Goal: Task Accomplishment & Management: Use online tool/utility

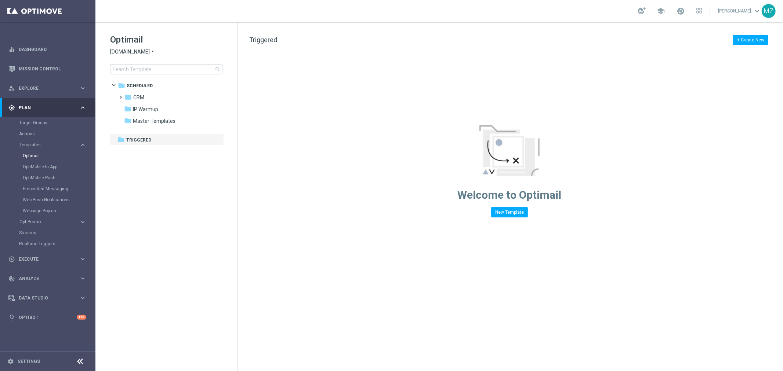
click at [131, 50] on span "Sorteonline.bet.br" at bounding box center [130, 51] width 40 height 7
click at [142, 64] on div "lottoland" at bounding box center [137, 60] width 55 height 9
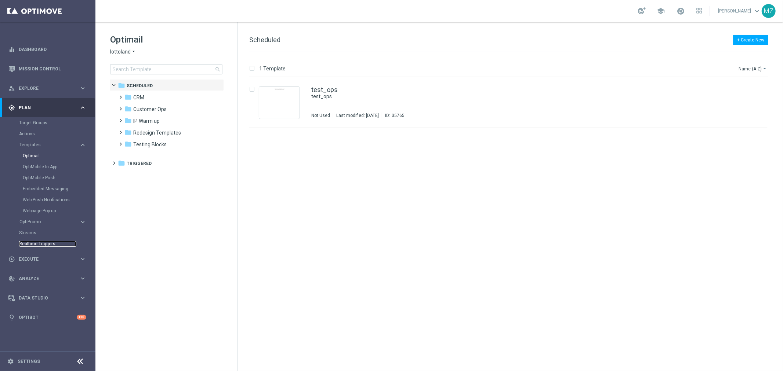
click at [47, 242] on link "Realtime Triggers" at bounding box center [47, 244] width 57 height 6
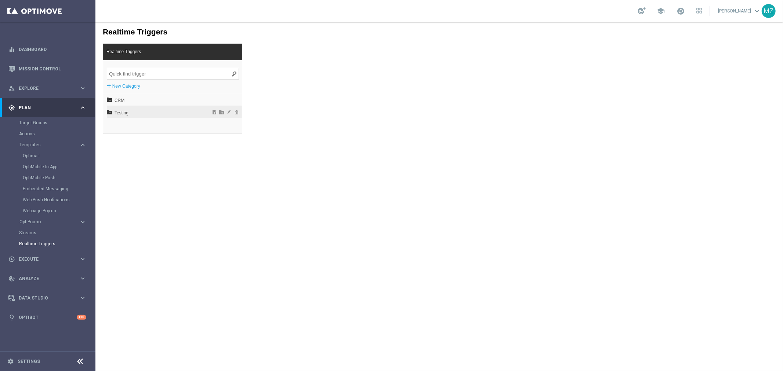
click at [110, 112] on icon at bounding box center [108, 111] width 5 height 5
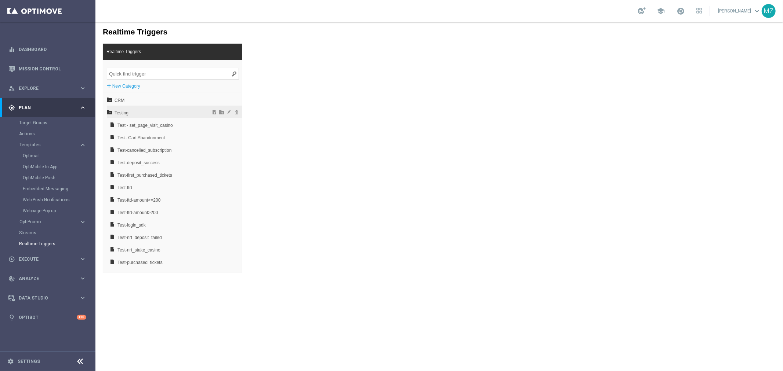
click at [110, 112] on icon at bounding box center [108, 111] width 5 height 5
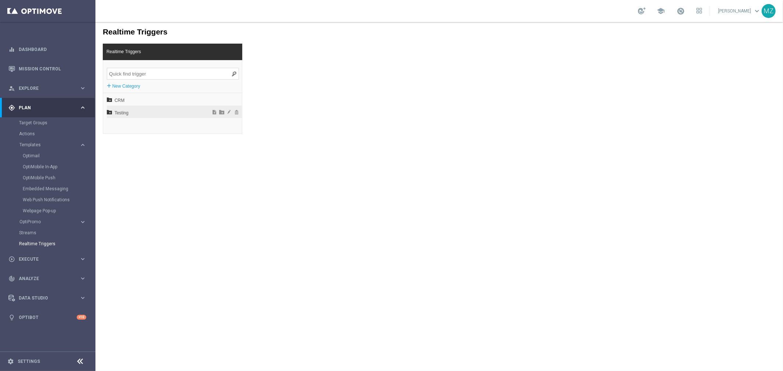
click at [112, 112] on div "Testing" at bounding box center [173, 111] width 135 height 12
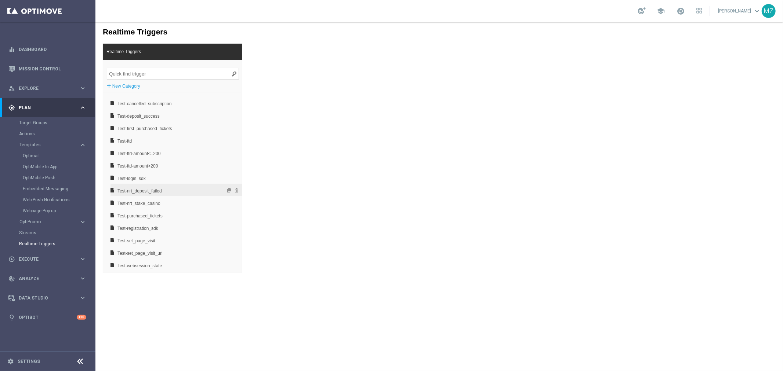
scroll to position [48, 0]
click at [149, 225] on span "Test-registration_sdk" at bounding box center [156, 226] width 79 height 12
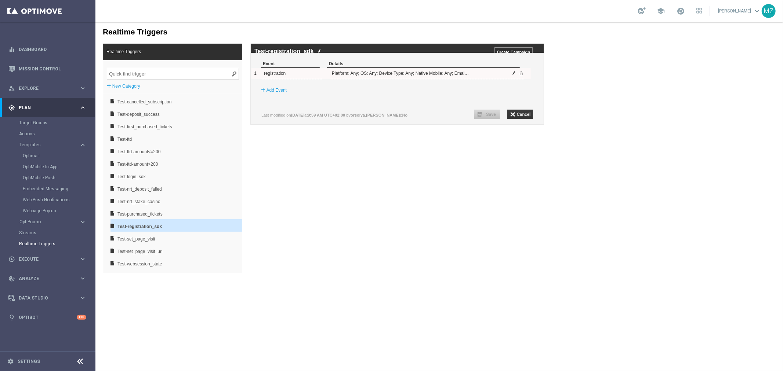
click at [514, 75] on span at bounding box center [514, 72] width 4 height 4
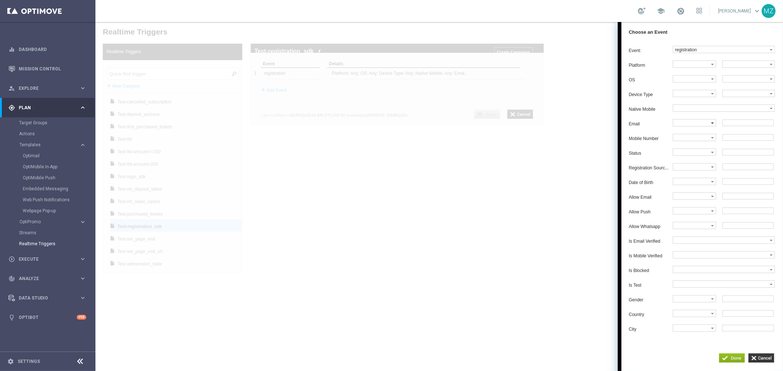
click at [698, 126] on label at bounding box center [692, 122] width 38 height 7
click at [691, 138] on span "Equals" at bounding box center [692, 136] width 35 height 5
click at [739, 126] on input "text" at bounding box center [747, 122] width 51 height 7
click at [497, 196] on div at bounding box center [438, 196] width 687 height 349
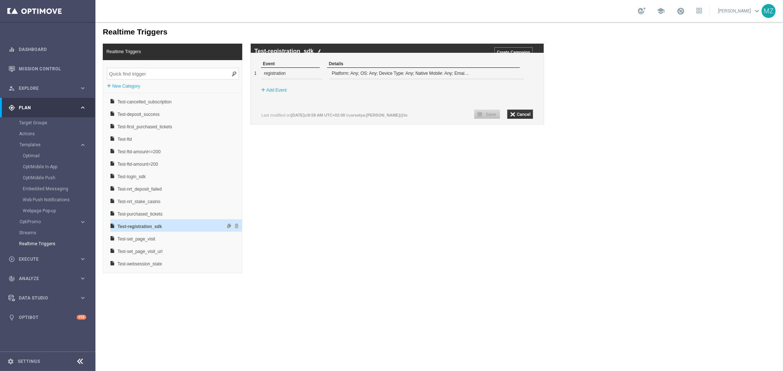
click at [189, 225] on span "Test-registration_sdk" at bounding box center [156, 226] width 79 height 12
click at [514, 75] on span at bounding box center [514, 72] width 4 height 4
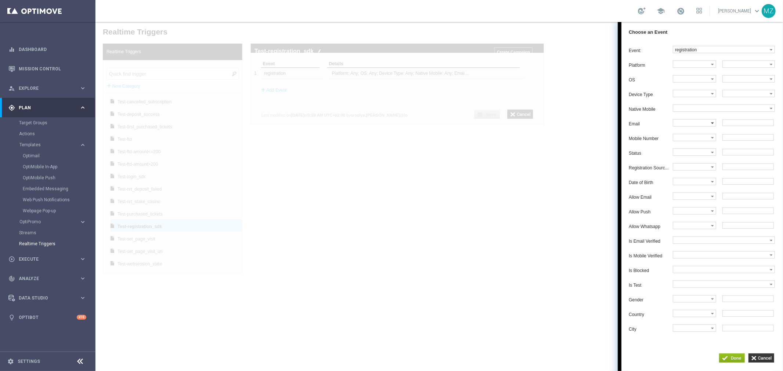
click at [692, 126] on label at bounding box center [692, 122] width 38 height 7
click at [689, 141] on label "Equals" at bounding box center [693, 136] width 41 height 10
click at [760, 126] on input "text" at bounding box center [747, 122] width 51 height 7
paste input "mlot.tot.est+1@gmail.com"
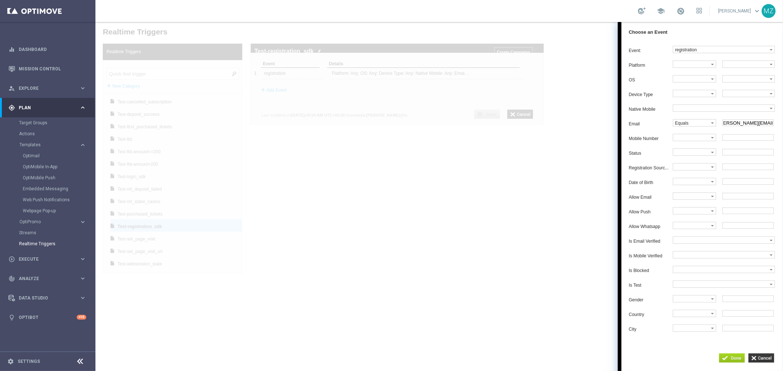
type input "mlot.tot.est+1@gmail.com"
click at [736, 360] on input "button" at bounding box center [732, 357] width 26 height 9
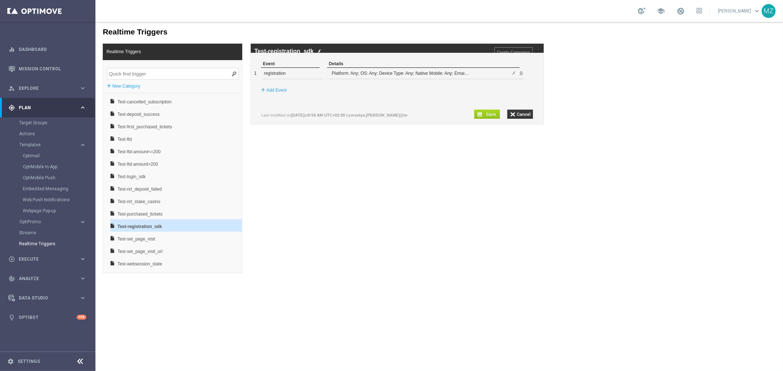
click at [487, 119] on input "button" at bounding box center [487, 113] width 26 height 9
click at [513, 75] on span at bounding box center [514, 72] width 4 height 4
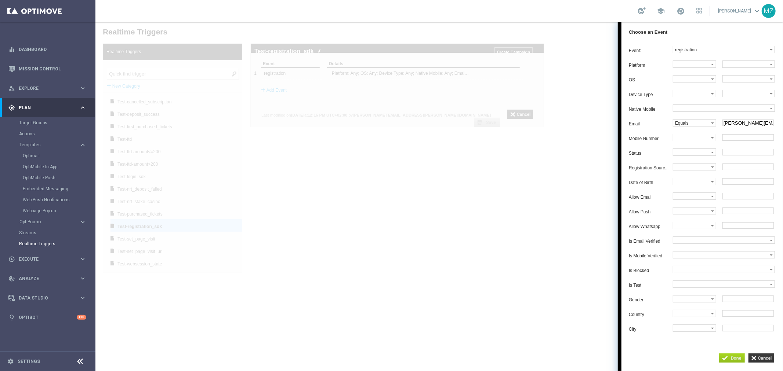
click at [734, 358] on input "button" at bounding box center [732, 357] width 26 height 9
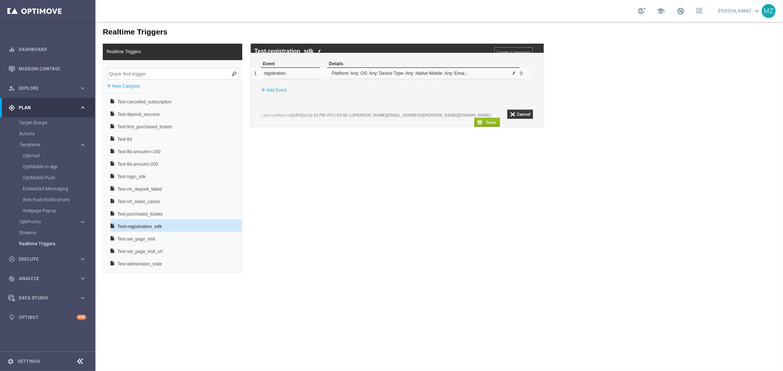
click at [513, 75] on span at bounding box center [514, 72] width 4 height 4
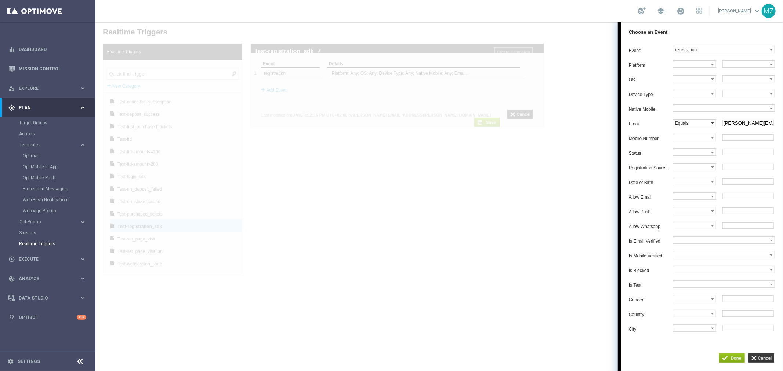
click at [693, 126] on label "Equals" at bounding box center [692, 122] width 38 height 7
drag, startPoint x: 733, startPoint y: 126, endPoint x: 870, endPoint y: 109, distance: 138.3
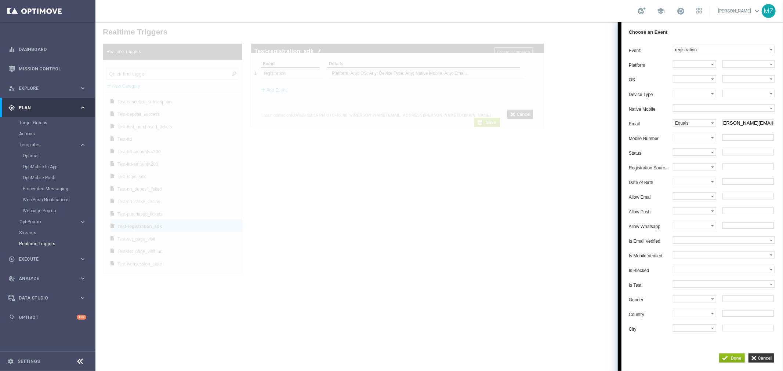
click at [783, 109] on html "Realtime Triggers Realtime Triggers + New Category CRM Testing Test - set_page_…" at bounding box center [438, 196] width 687 height 349
click at [734, 362] on input "button" at bounding box center [732, 357] width 26 height 9
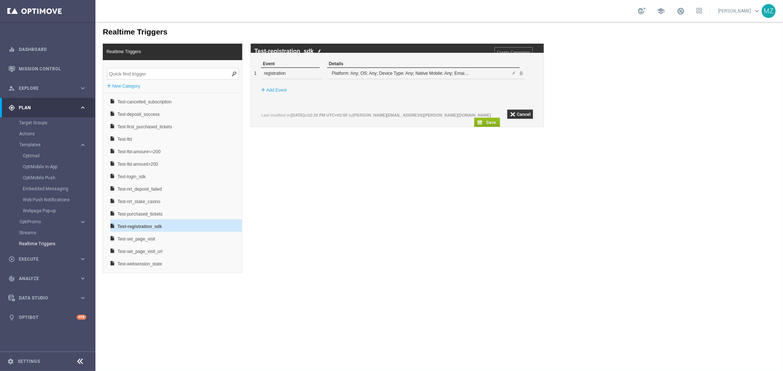
click at [479, 120] on div "Within 3 hours 0 minutes Events must occur in sequence Last modified on 8 Oct 2…" at bounding box center [397, 114] width 272 height 11
click at [482, 122] on input "button" at bounding box center [487, 121] width 26 height 9
click at [42, 121] on link "Target Groups" at bounding box center [47, 123] width 57 height 6
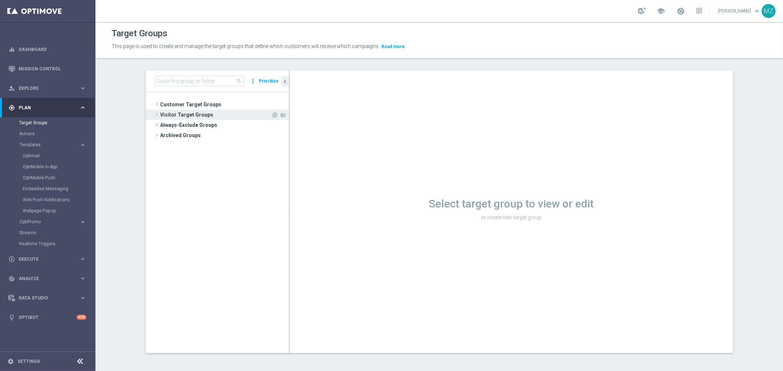
click at [153, 111] on span at bounding box center [156, 114] width 7 height 9
click at [192, 124] on span "Converted Today" at bounding box center [223, 126] width 97 height 6
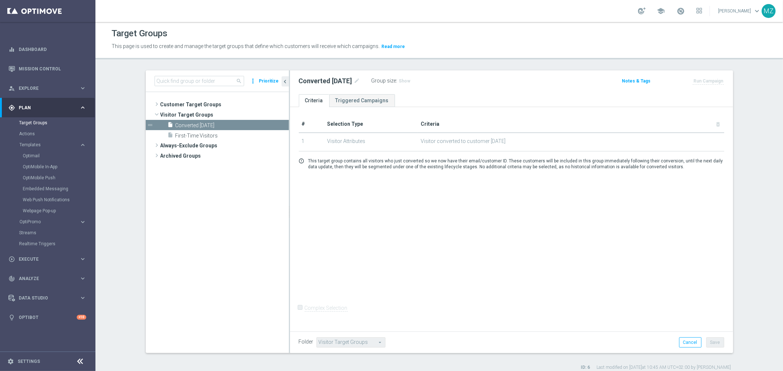
click at [378, 92] on div "Converted Today mode_edit Group size : Show Notes & Tags Run Campaign" at bounding box center [511, 82] width 443 height 24
click at [372, 97] on link "Triggered Campaigns" at bounding box center [362, 100] width 66 height 13
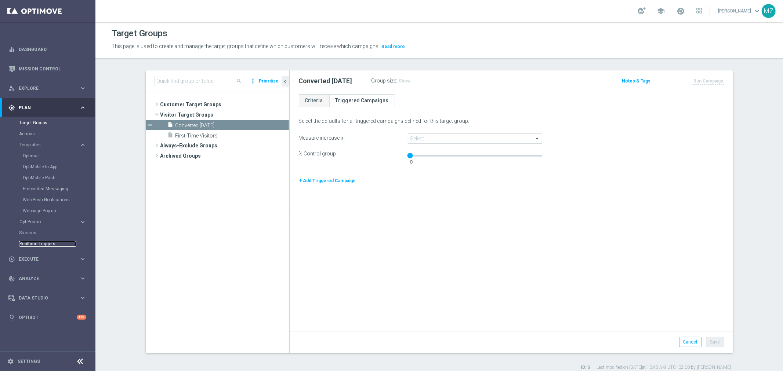
click at [43, 243] on link "Realtime Triggers" at bounding box center [47, 244] width 57 height 6
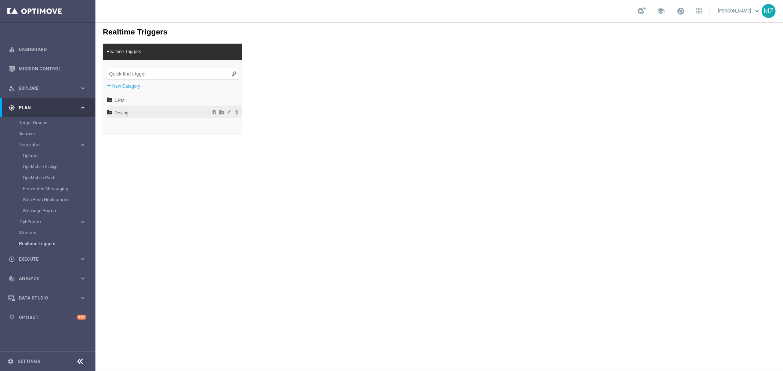
click at [109, 113] on icon at bounding box center [108, 111] width 5 height 5
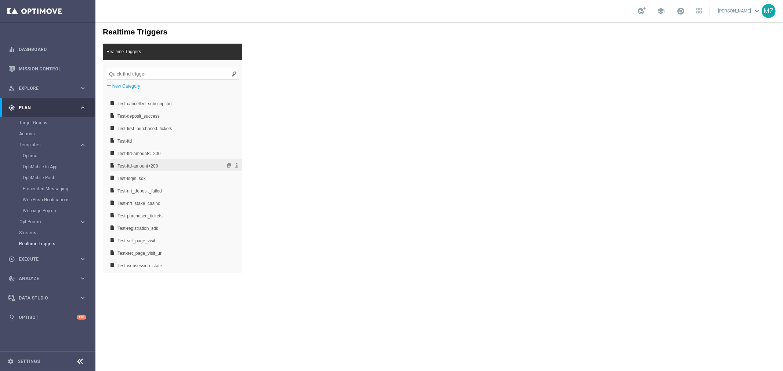
scroll to position [48, 0]
click at [148, 223] on span "Test-registration_sdk" at bounding box center [156, 226] width 79 height 12
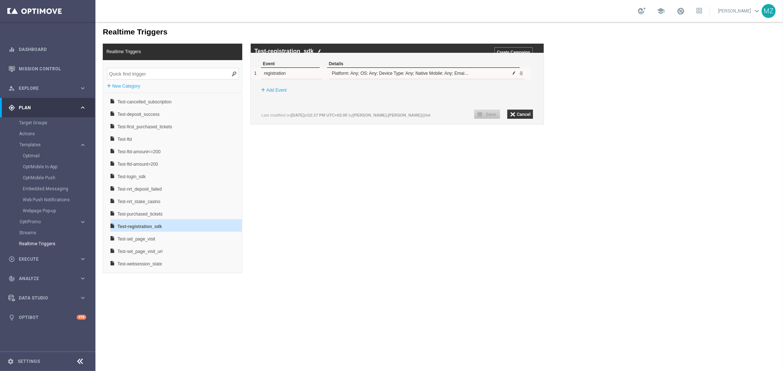
click at [514, 75] on span at bounding box center [514, 72] width 4 height 4
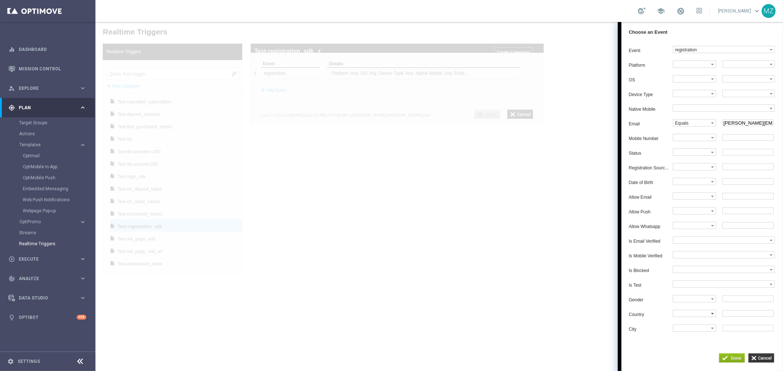
click at [681, 317] on label at bounding box center [692, 313] width 38 height 7
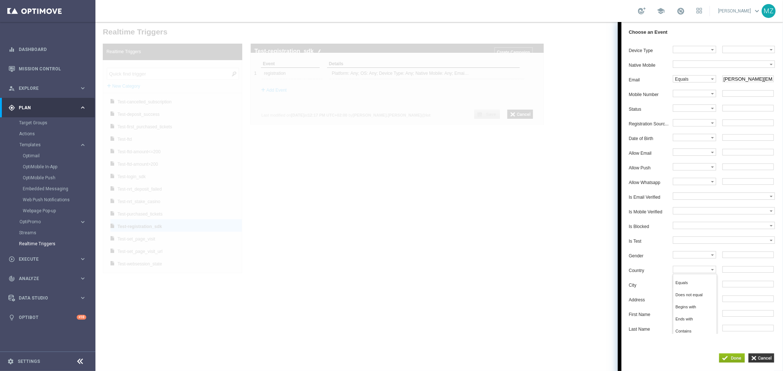
scroll to position [81, 0]
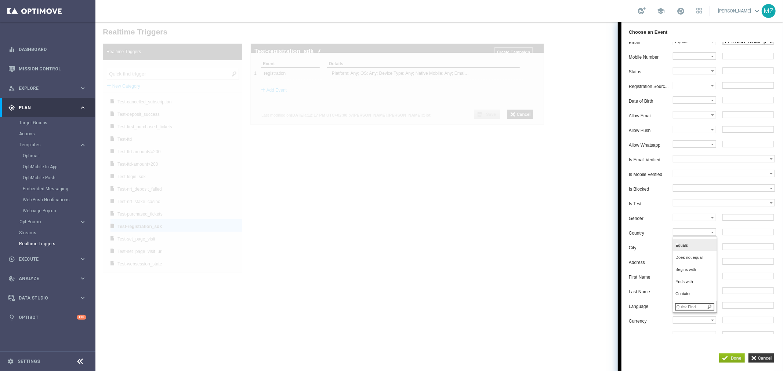
click at [693, 248] on span "Equals" at bounding box center [692, 245] width 35 height 5
click at [734, 235] on input "text" at bounding box center [747, 232] width 51 height 7
type input "G"
type input "U"
click at [701, 309] on label at bounding box center [692, 305] width 38 height 7
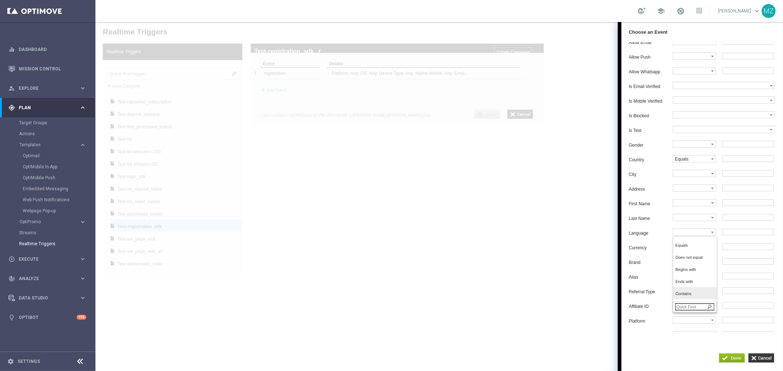
scroll to position [163, 0]
click at [702, 240] on span "Equals" at bounding box center [692, 237] width 35 height 5
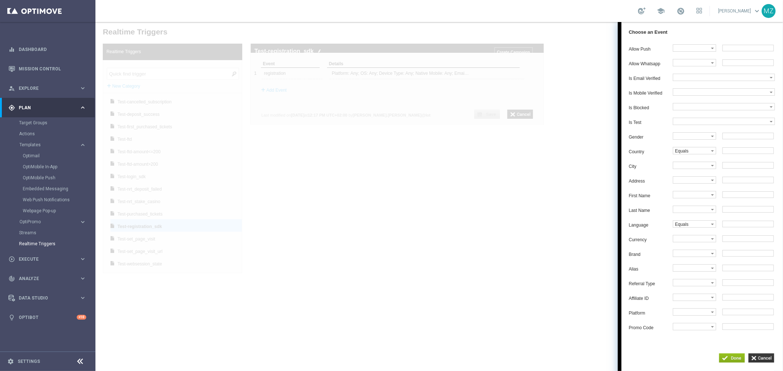
click at [740, 227] on input "text" at bounding box center [747, 224] width 51 height 7
type input "e"
click at [688, 210] on label "Equals" at bounding box center [692, 213] width 38 height 7
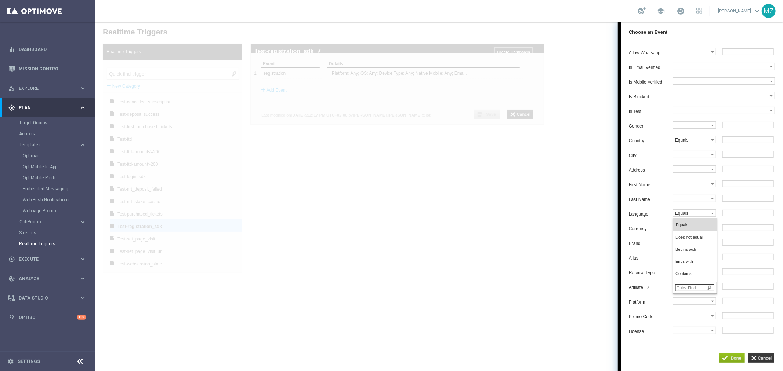
scroll to position [0, 0]
click at [741, 210] on input "text" at bounding box center [747, 213] width 51 height 7
click at [658, 153] on div "Platform Equals Does not equal Begins with Ends with Contains Does not contain …" at bounding box center [705, 110] width 154 height 448
click at [744, 63] on label at bounding box center [721, 66] width 97 height 7
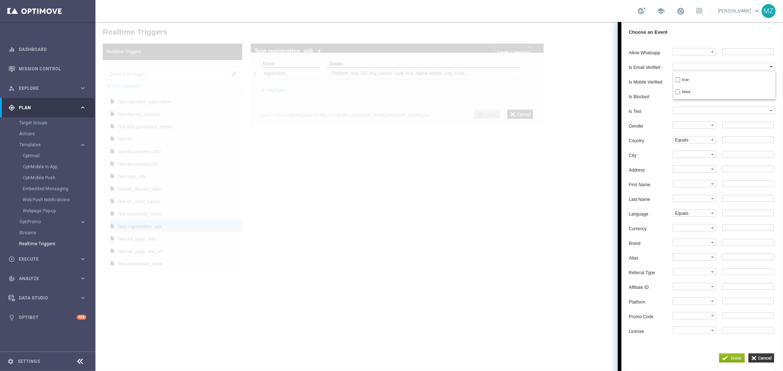
click at [744, 63] on label at bounding box center [721, 66] width 97 height 7
click at [749, 77] on label at bounding box center [721, 80] width 97 height 7
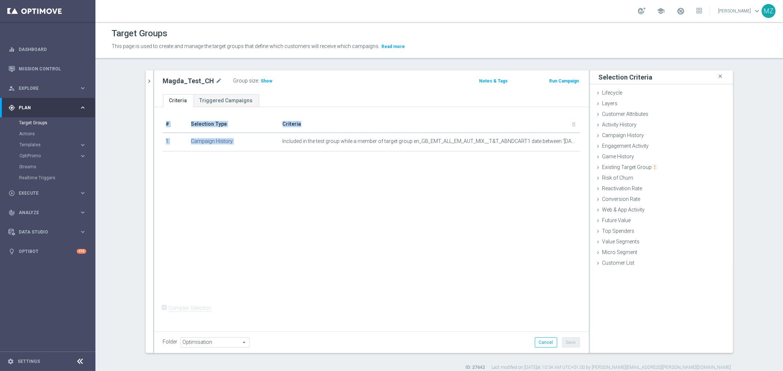
scroll to position [7, 0]
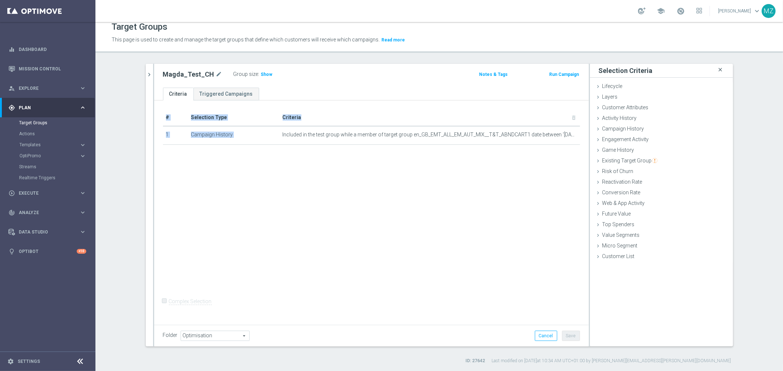
click at [717, 69] on icon "close" at bounding box center [720, 70] width 7 height 10
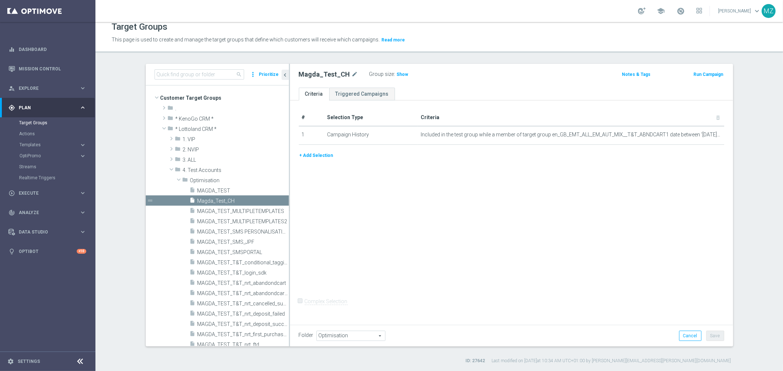
click at [598, 229] on div "# Selection Type Criteria delete_forever 1 Campaign History Included in the tes…" at bounding box center [511, 212] width 443 height 222
click at [471, 137] on span "Included in the test group while a member of target group en_GB_EMT_ALL_EM_AUT_…" at bounding box center [559, 135] width 276 height 6
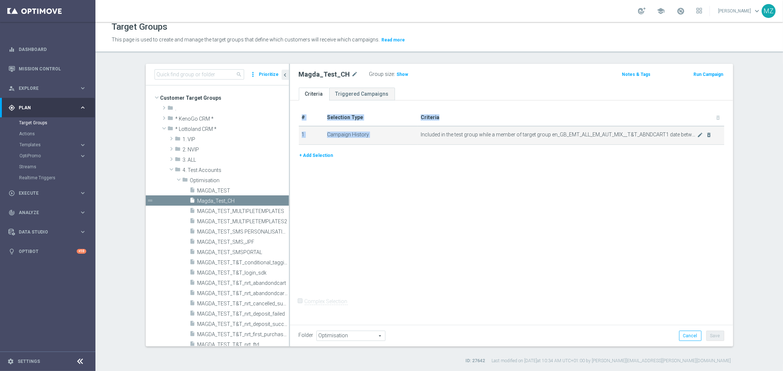
click at [471, 137] on span "Included in the test group while a member of target group en_GB_EMT_ALL_EM_AUT_…" at bounding box center [559, 135] width 276 height 6
click at [38, 180] on link "Realtime Triggers" at bounding box center [47, 178] width 57 height 6
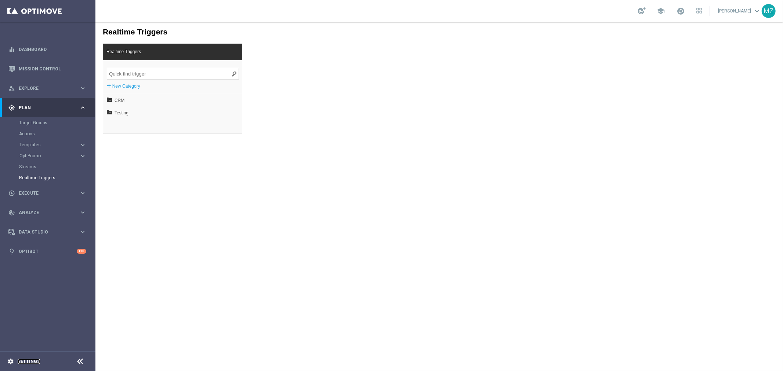
click at [33, 362] on link "Settings" at bounding box center [29, 362] width 22 height 4
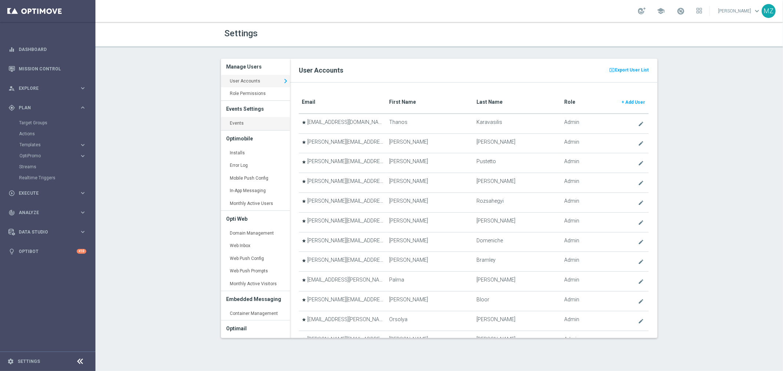
click at [243, 124] on link "Events keyboard_arrow_right" at bounding box center [255, 123] width 69 height 13
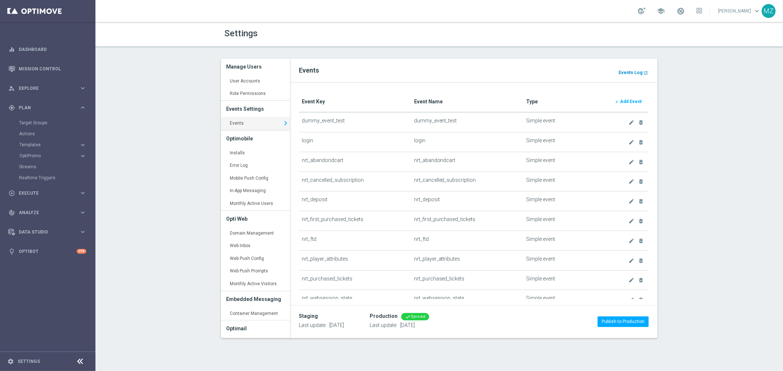
click at [632, 70] on b "Events Log" at bounding box center [630, 72] width 24 height 5
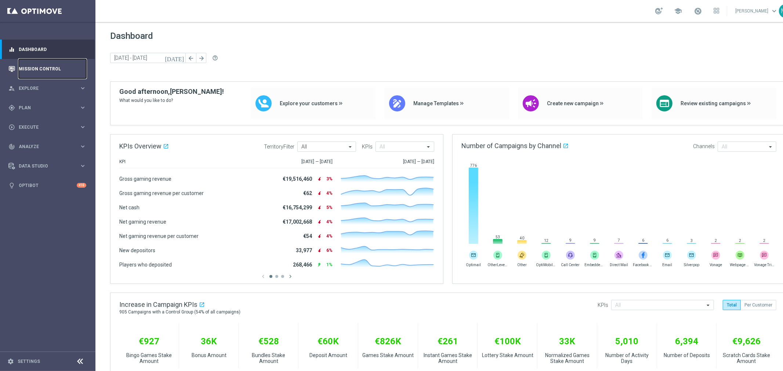
click at [52, 68] on link "Mission Control" at bounding box center [53, 68] width 68 height 19
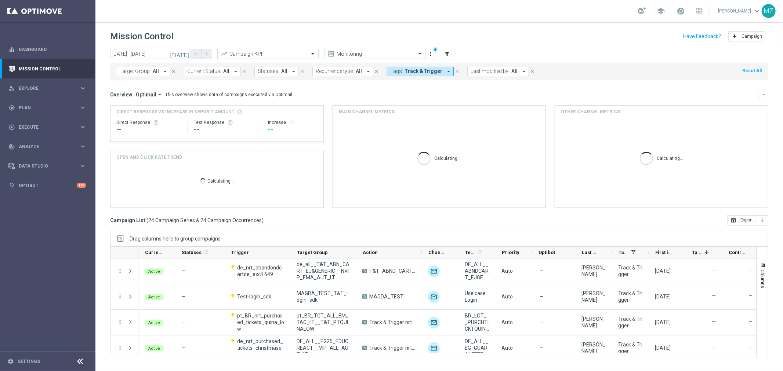
click at [186, 52] on icon "today" at bounding box center [180, 54] width 20 height 7
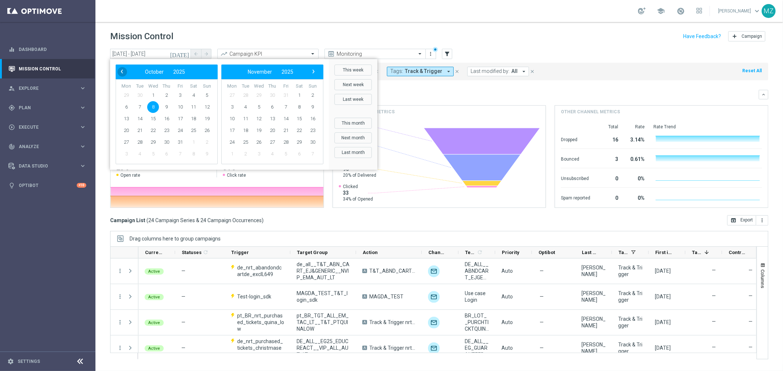
click at [121, 71] on span "‹" at bounding box center [122, 72] width 10 height 10
click at [228, 109] on span "6" at bounding box center [232, 107] width 12 height 12
click at [149, 106] on span "8" at bounding box center [153, 107] width 12 height 12
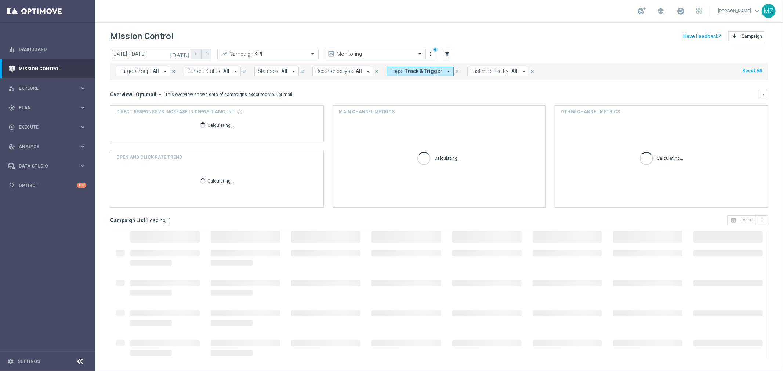
click at [186, 54] on icon "today" at bounding box center [180, 54] width 20 height 7
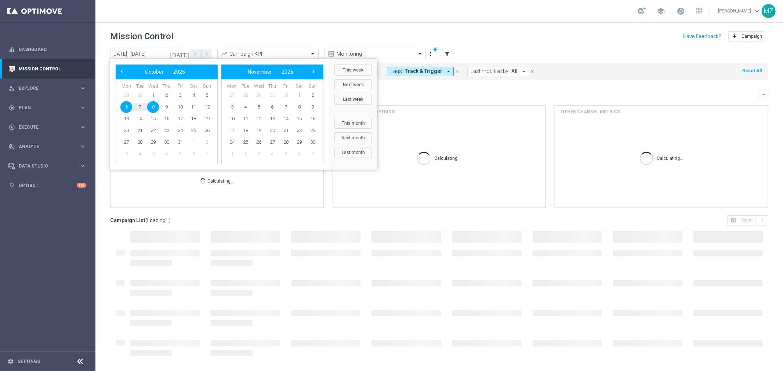
click at [153, 106] on span "8" at bounding box center [153, 107] width 12 height 12
type input "08 Oct 2025 - 08 Oct 2025"
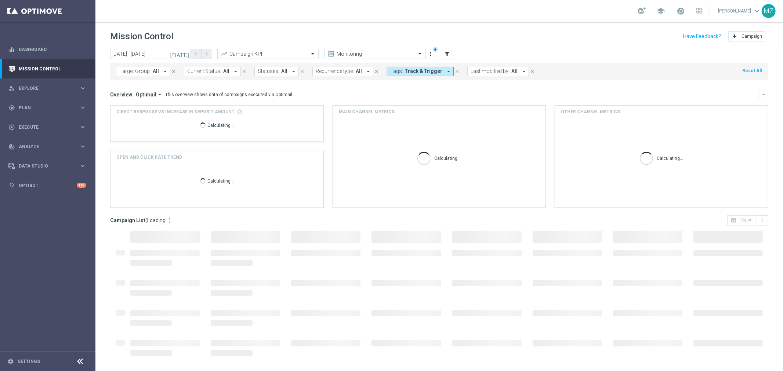
click at [454, 69] on icon "close" at bounding box center [456, 71] width 5 height 5
click at [446, 52] on icon "filter_alt" at bounding box center [447, 54] width 7 height 7
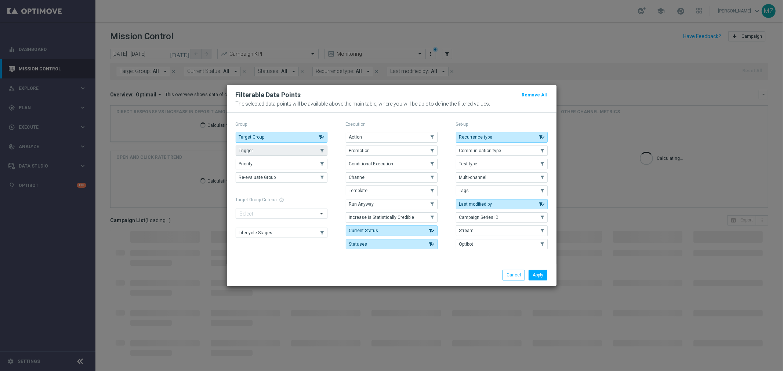
click at [256, 153] on button "Trigger" at bounding box center [282, 151] width 92 height 10
click at [541, 274] on button "Apply" at bounding box center [538, 275] width 19 height 10
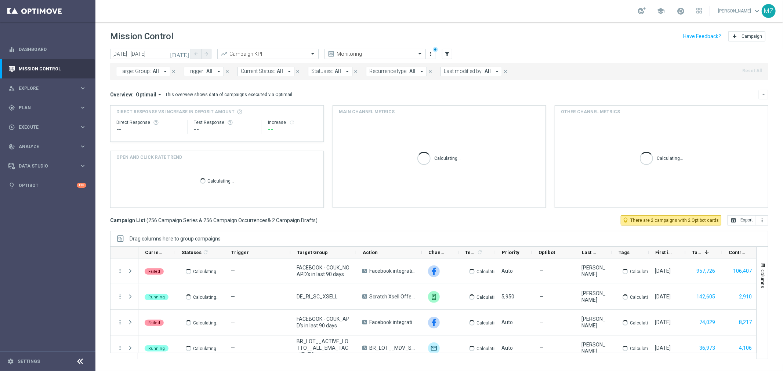
click at [152, 76] on button "Target Group: All arrow_drop_down" at bounding box center [143, 72] width 54 height 10
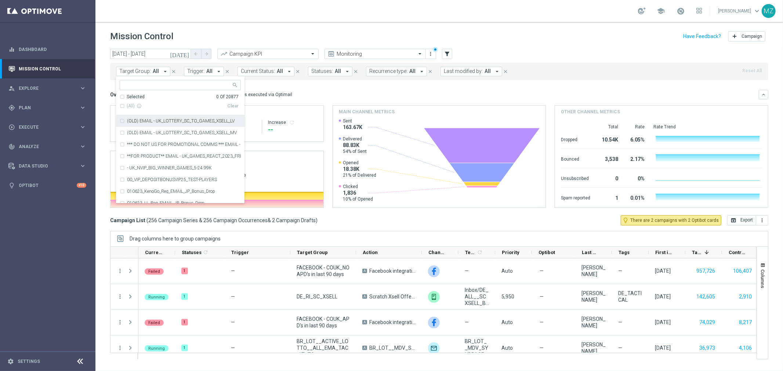
click at [215, 71] on icon "arrow_drop_down" at bounding box center [218, 71] width 7 height 7
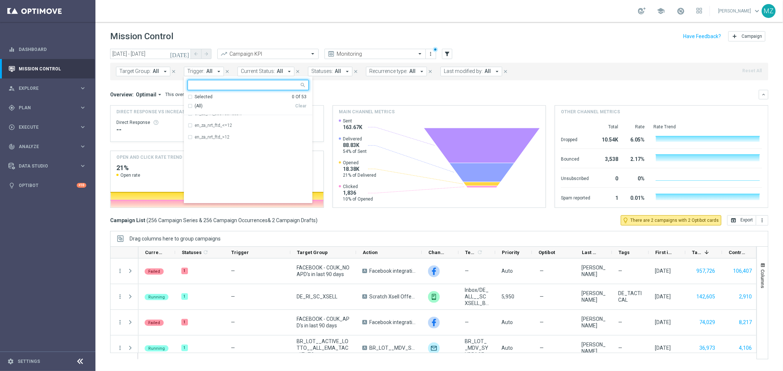
scroll to position [534, 0]
click at [250, 162] on div "Test-registration_sdk" at bounding box center [252, 162] width 114 height 4
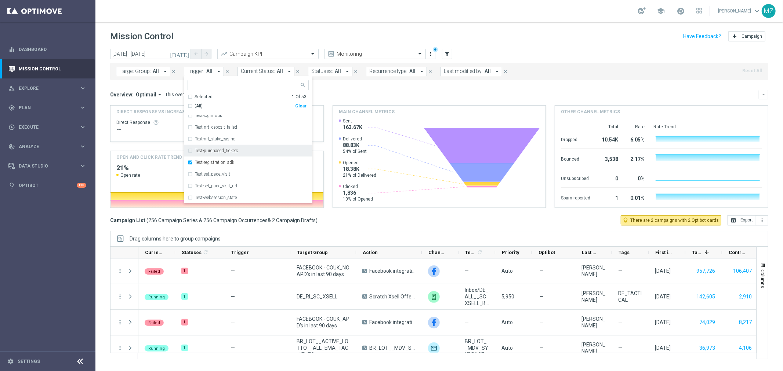
click at [572, 60] on div "Target Group: All arrow_drop_down close Trigger: All arrow_drop_down Test-regis…" at bounding box center [439, 70] width 658 height 21
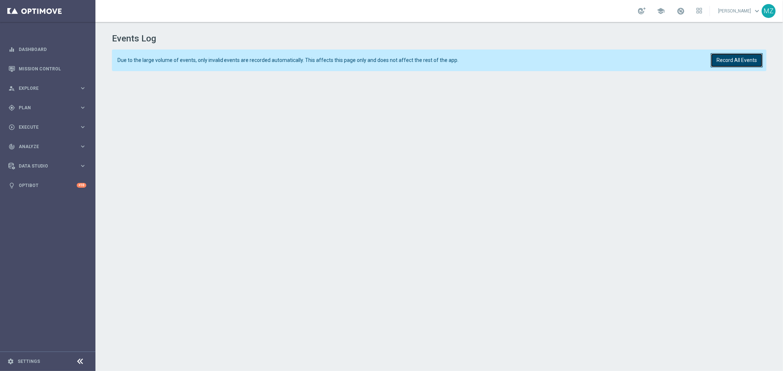
click at [730, 63] on button "Record All Events" at bounding box center [737, 60] width 52 height 14
